Goal: Task Accomplishment & Management: Manage account settings

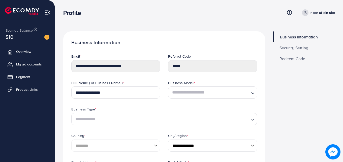
select select "********"
click at [17, 75] on span "Payment" at bounding box center [24, 76] width 14 height 5
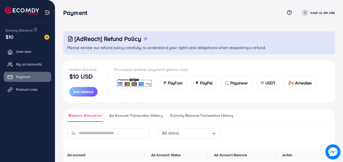
scroll to position [56, 0]
